Goal: Task Accomplishment & Management: Manage account settings

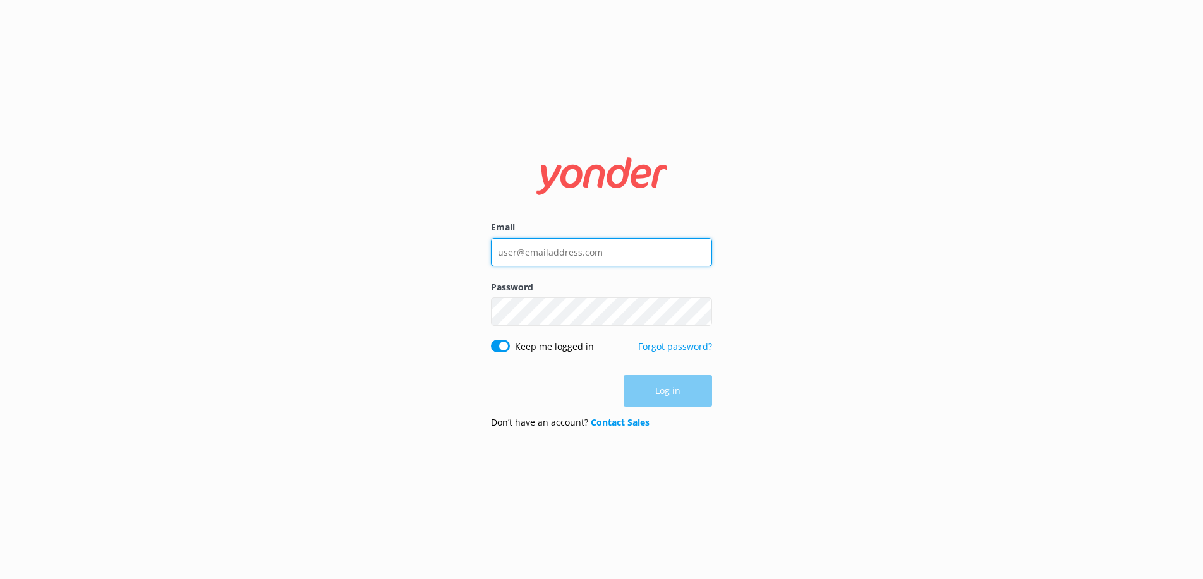
click at [622, 246] on input "Email" at bounding box center [601, 252] width 221 height 28
type input "[EMAIL_ADDRESS][DOMAIN_NAME]"
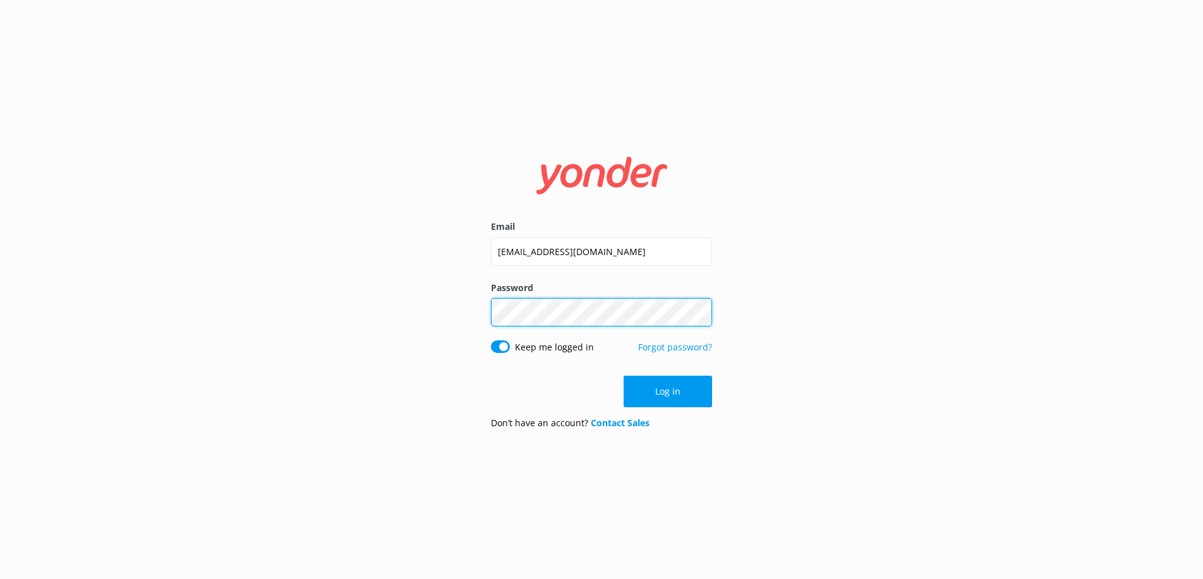
click button "Log in" at bounding box center [667, 392] width 88 height 32
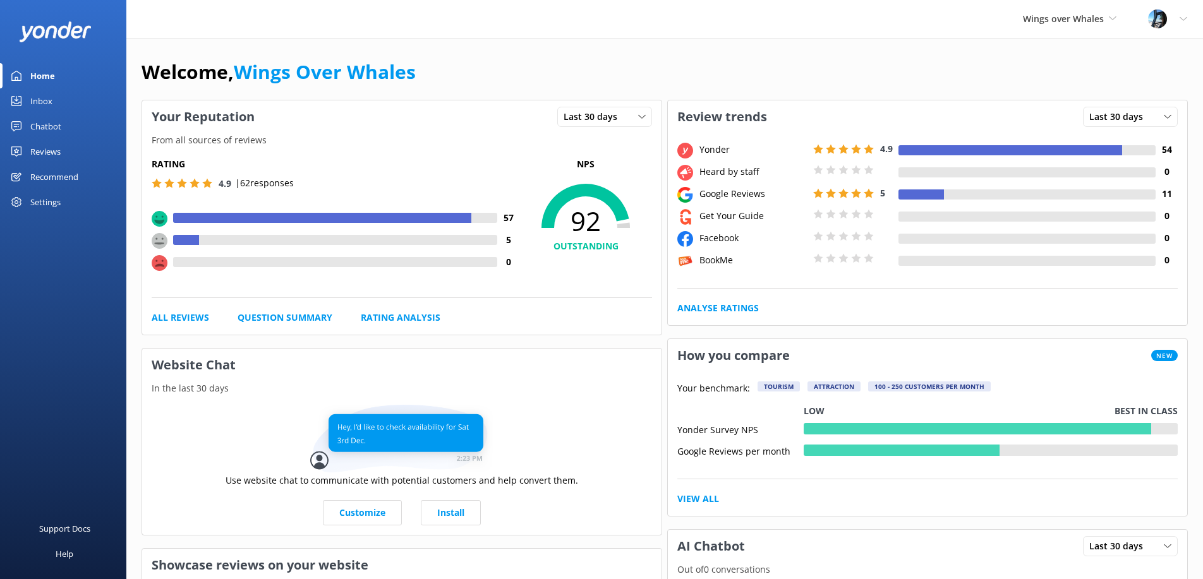
click at [61, 145] on link "Reviews" at bounding box center [63, 151] width 126 height 25
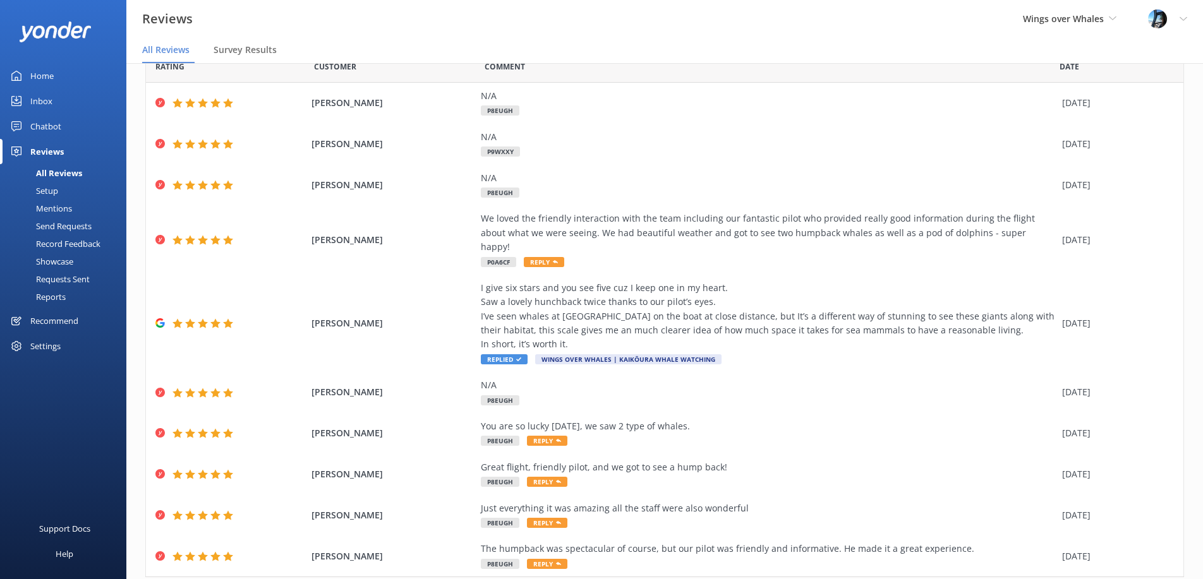
scroll to position [83, 0]
